Goal: Task Accomplishment & Management: Manage account settings

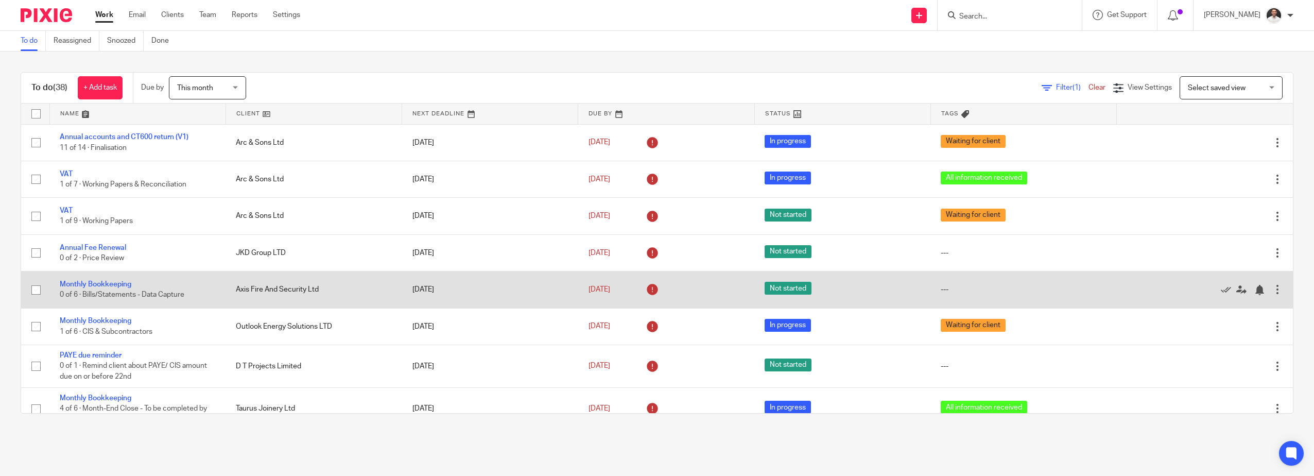
click at [33, 288] on input "checkbox" at bounding box center [36, 290] width 20 height 20
checkbox input "true"
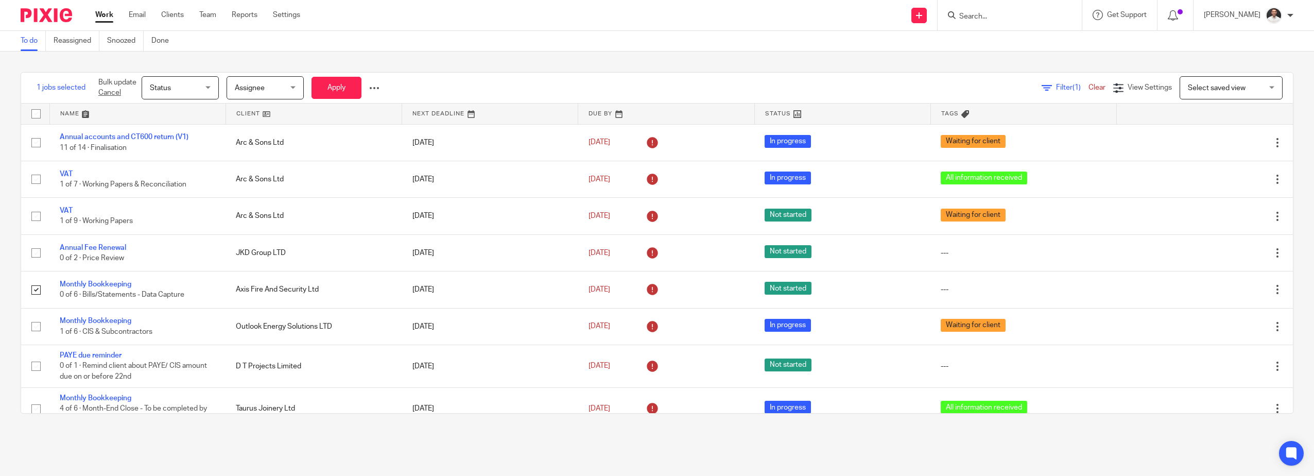
click at [377, 85] on div at bounding box center [374, 88] width 10 height 10
click at [366, 108] on span "Update Tags" at bounding box center [358, 110] width 39 height 7
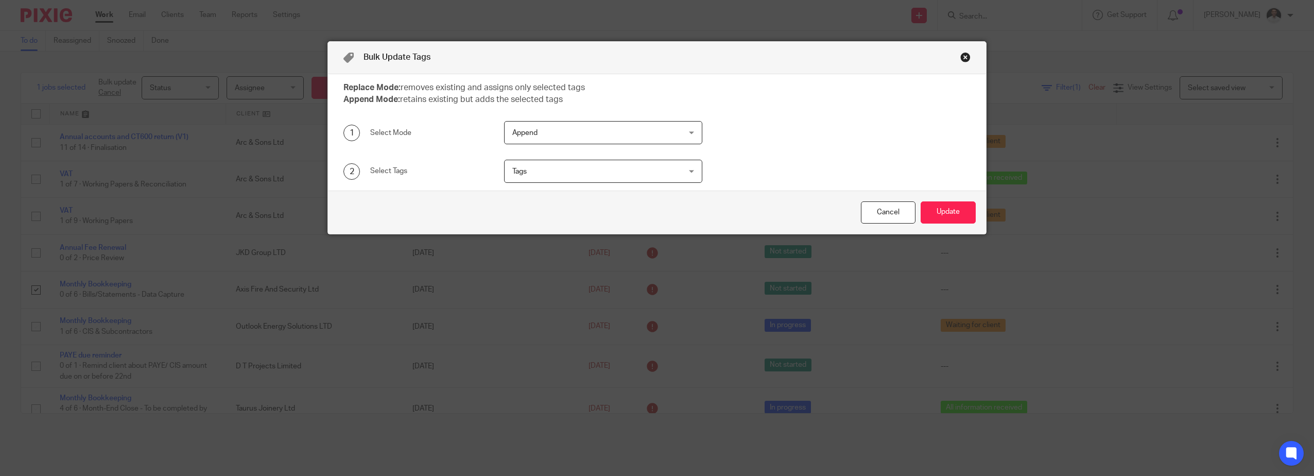
click at [535, 174] on span "Tags" at bounding box center [588, 171] width 152 height 22
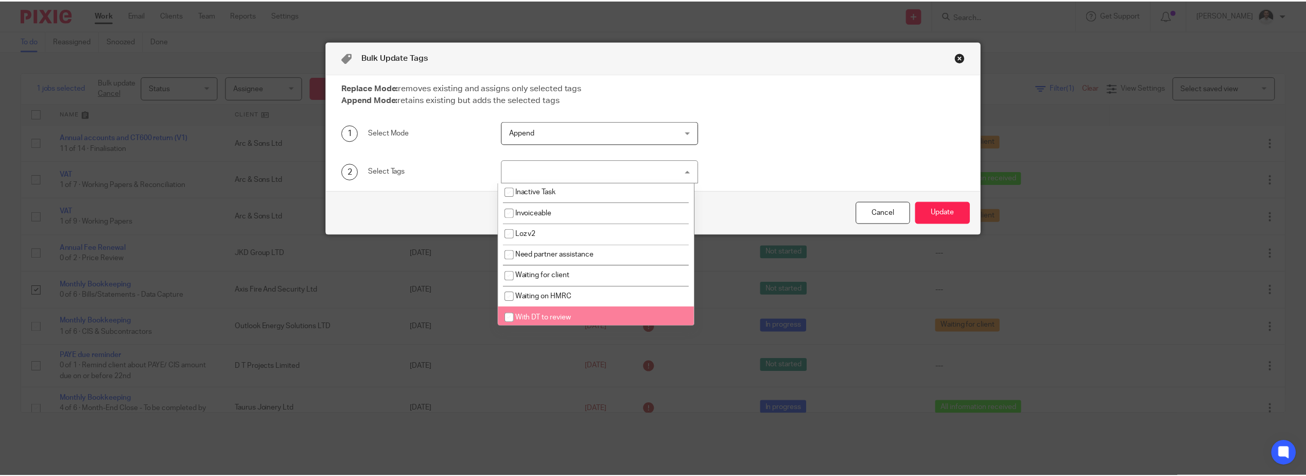
scroll to position [87, 0]
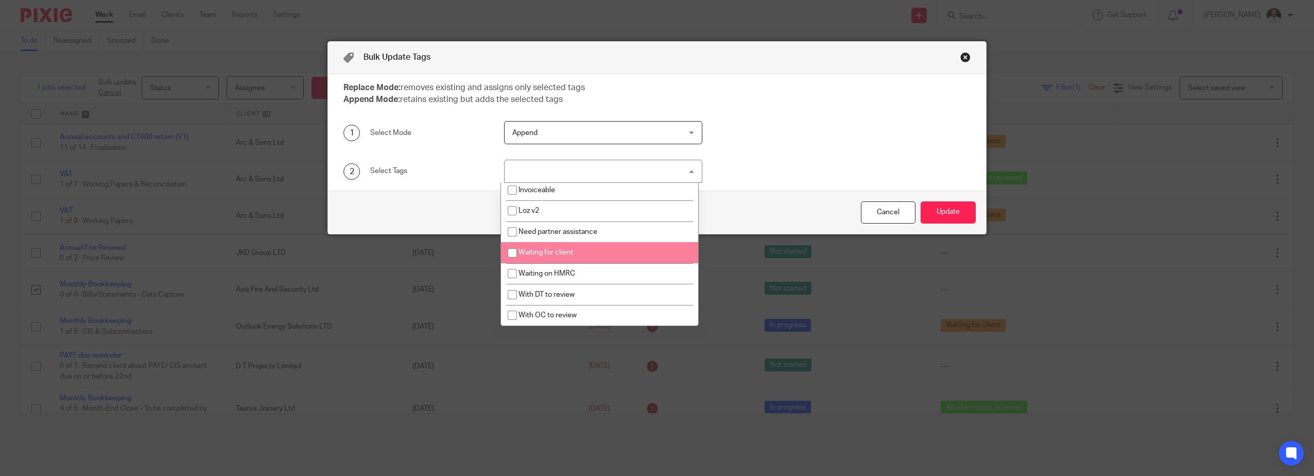
click at [556, 251] on span "Waiting for client" at bounding box center [545, 252] width 55 height 7
checkbox input "true"
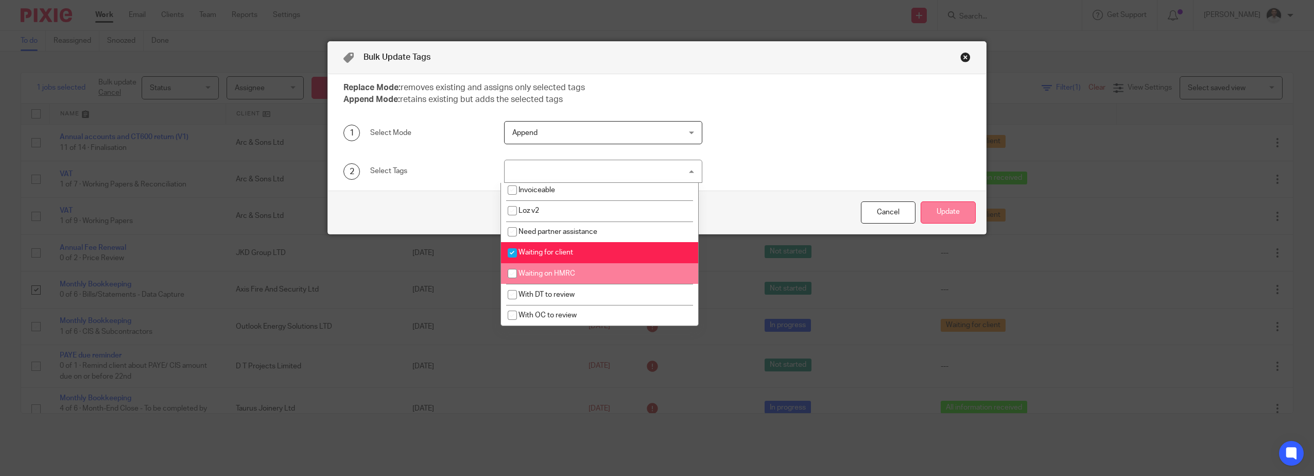
click at [653, 212] on button "Update" at bounding box center [947, 212] width 55 height 22
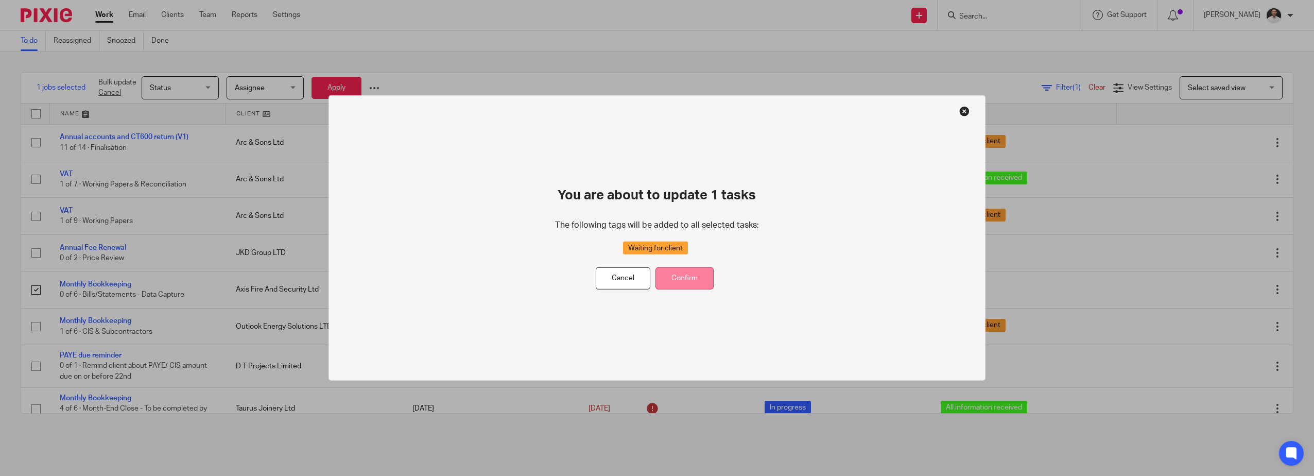
click at [653, 274] on button "Confirm" at bounding box center [684, 278] width 58 height 22
